Goal: Task Accomplishment & Management: Complete application form

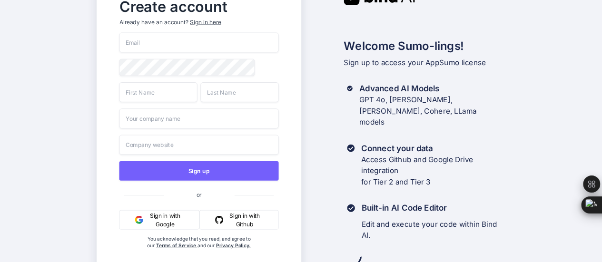
click at [164, 216] on button "Sign in with Google" at bounding box center [159, 220] width 80 height 20
click at [153, 45] on input "email" at bounding box center [198, 43] width 159 height 20
type input "[EMAIL_ADDRESS][DOMAIN_NAME]"
type input "Shilpa"
type input "Amgain"
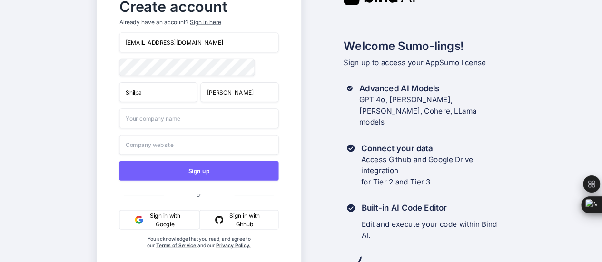
click at [157, 123] on input "text" at bounding box center [198, 118] width 159 height 20
type input "jack"
click at [126, 152] on input "text" at bounding box center [198, 145] width 159 height 20
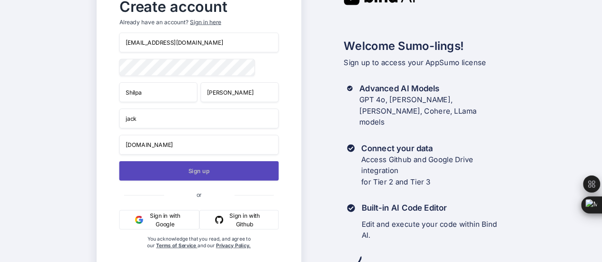
type input "bidtry.com"
click at [191, 178] on button "Sign up" at bounding box center [198, 171] width 159 height 20
click at [207, 171] on button "Sign up" at bounding box center [198, 171] width 159 height 20
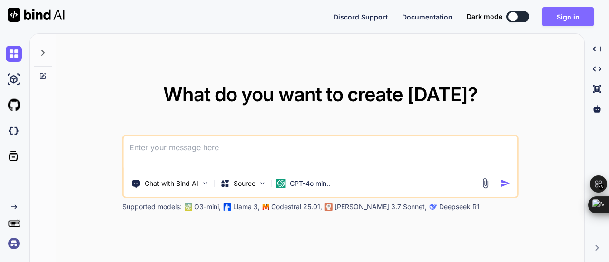
click at [568, 15] on button "Sign in" at bounding box center [567, 16] width 51 height 19
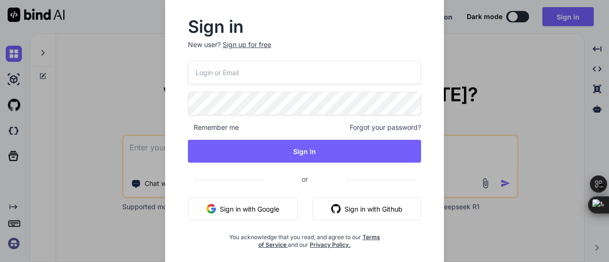
click at [260, 205] on button "Sign in with Google" at bounding box center [243, 208] width 110 height 23
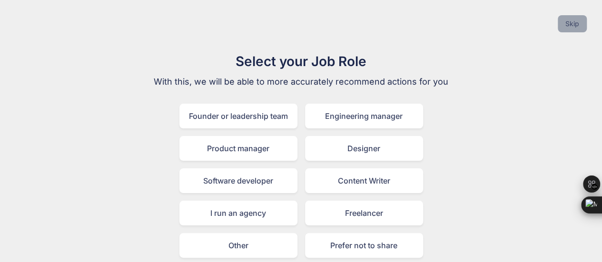
click at [569, 25] on button "Skip" at bounding box center [572, 23] width 29 height 17
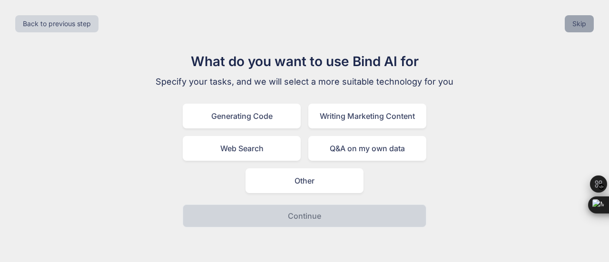
click at [569, 25] on button "Skip" at bounding box center [579, 23] width 29 height 17
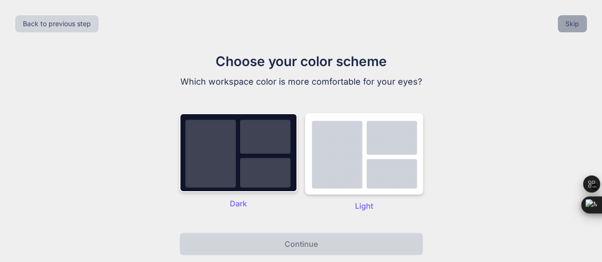
click at [569, 25] on button "Skip" at bounding box center [572, 23] width 29 height 17
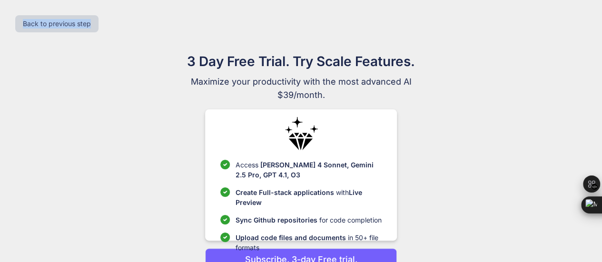
click at [569, 25] on div "Back to previous step" at bounding box center [301, 24] width 587 height 32
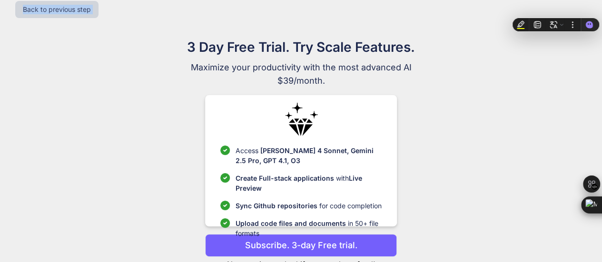
scroll to position [15, 0]
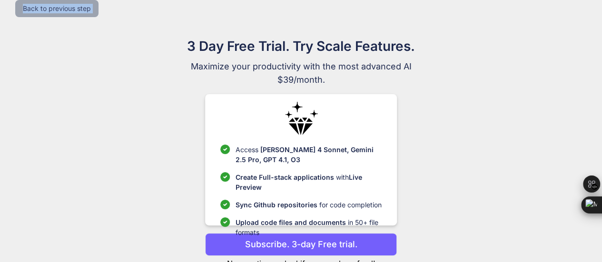
click at [78, 11] on button "Back to previous step" at bounding box center [56, 8] width 83 height 17
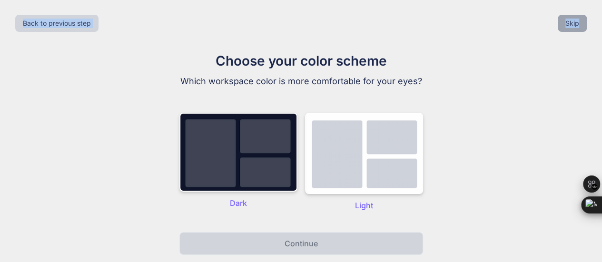
click at [571, 25] on button "Skip" at bounding box center [572, 23] width 29 height 17
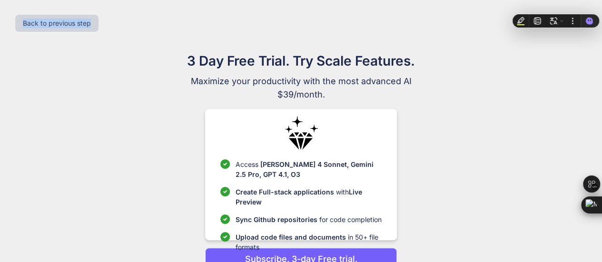
scroll to position [49, 0]
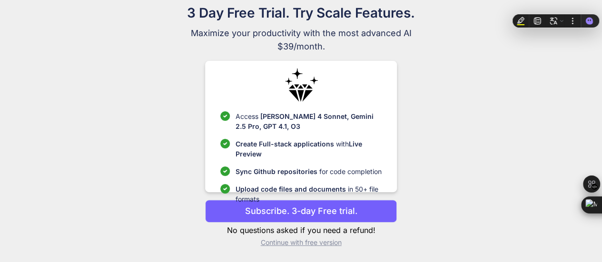
click at [298, 242] on p "Continue with free version" at bounding box center [301, 243] width 192 height 10
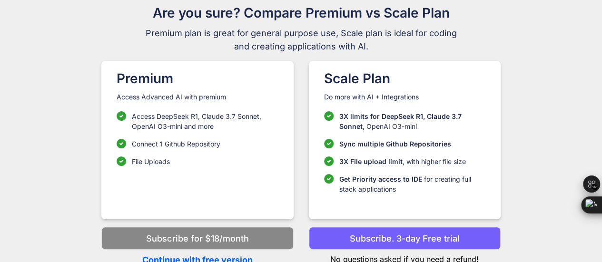
scroll to position [52, 0]
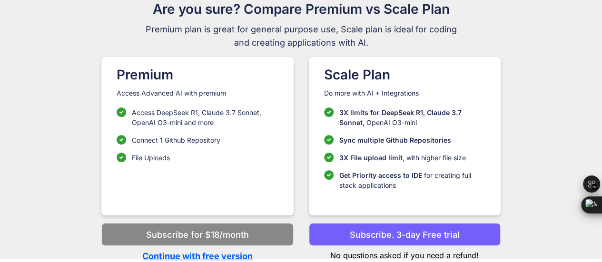
click at [239, 253] on p "Continue with free version" at bounding box center [197, 256] width 192 height 13
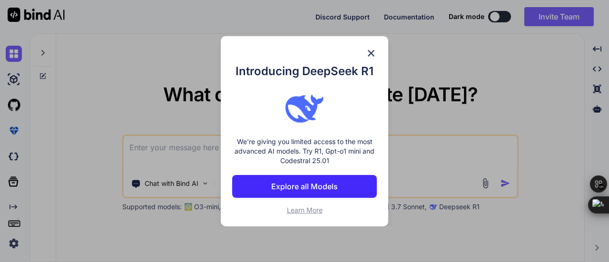
click at [370, 57] on img at bounding box center [370, 53] width 11 height 11
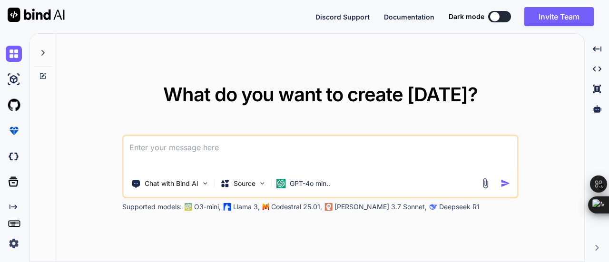
type textarea "x"
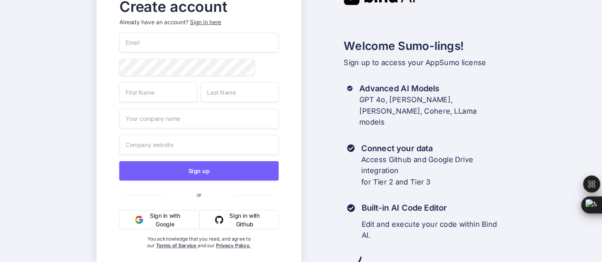
click at [175, 222] on button "Sign in with Google" at bounding box center [159, 220] width 80 height 20
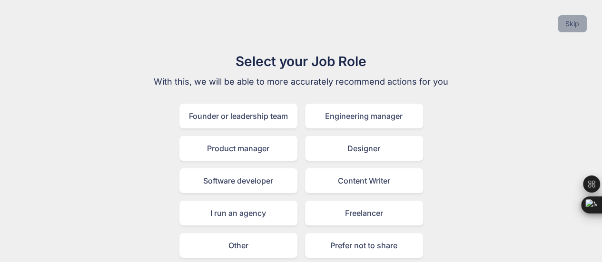
click at [573, 23] on button "Skip" at bounding box center [572, 23] width 29 height 17
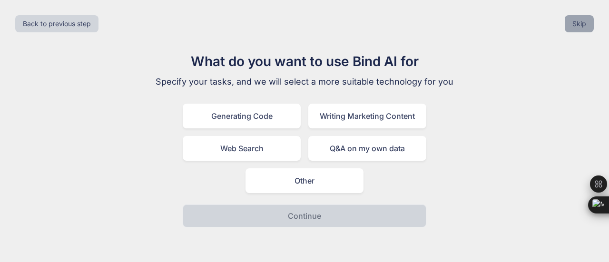
click at [590, 25] on button "Skip" at bounding box center [579, 23] width 29 height 17
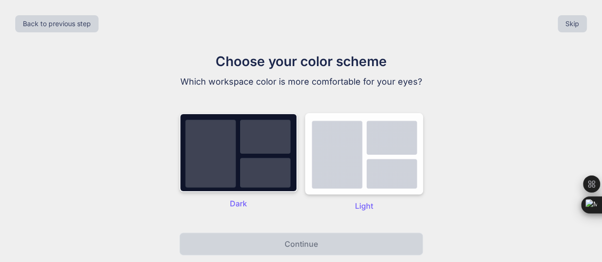
click at [244, 166] on img at bounding box center [238, 152] width 118 height 79
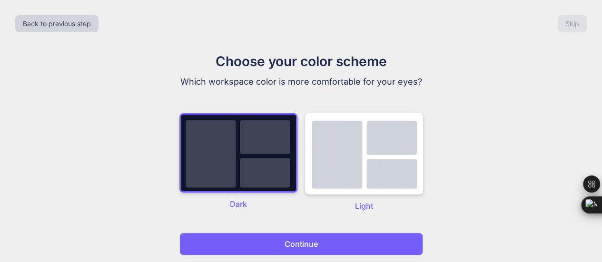
click at [320, 240] on button "Continue" at bounding box center [301, 244] width 244 height 23
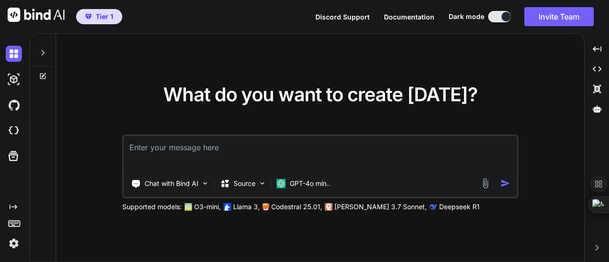
type textarea "x"
click at [313, 95] on span "What do you want to create [DATE]?" at bounding box center [320, 94] width 314 height 23
click at [13, 246] on img at bounding box center [14, 243] width 16 height 16
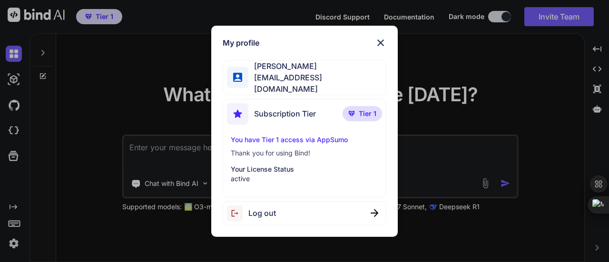
click at [382, 49] on img at bounding box center [380, 42] width 11 height 11
